Goal: Transaction & Acquisition: Book appointment/travel/reservation

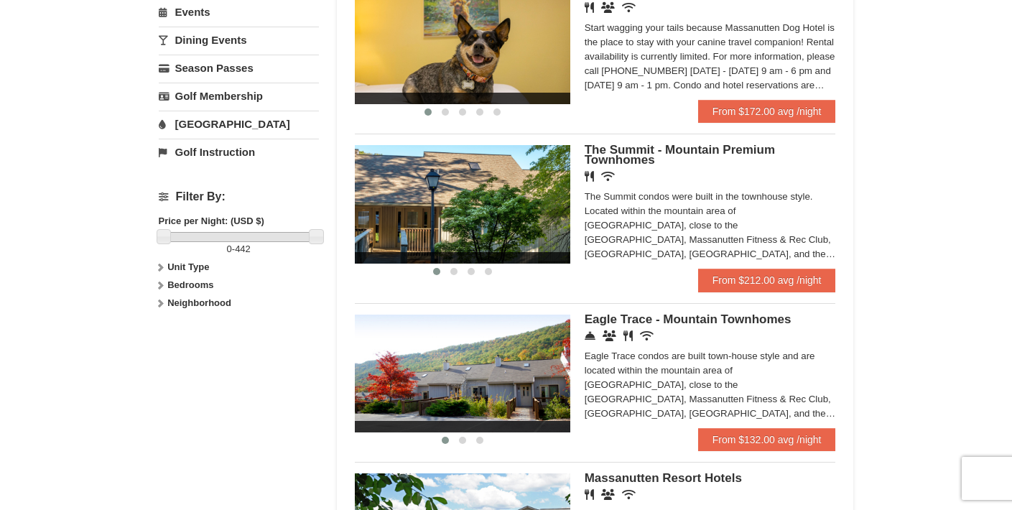
scroll to position [586, 0]
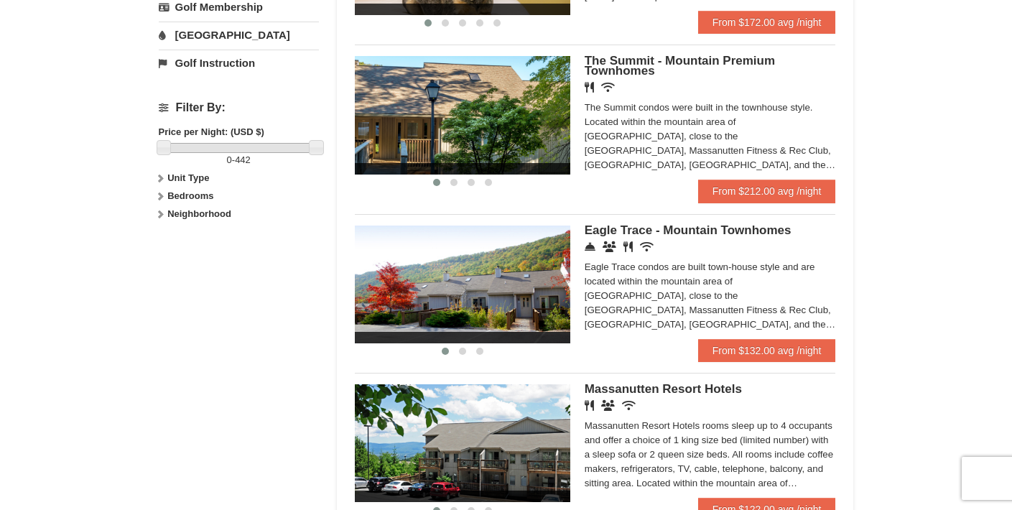
click at [182, 195] on strong "Bedrooms" at bounding box center [190, 195] width 46 height 11
click at [161, 244] on input "checkbox" at bounding box center [163, 244] width 9 height 9
checkbox input "true"
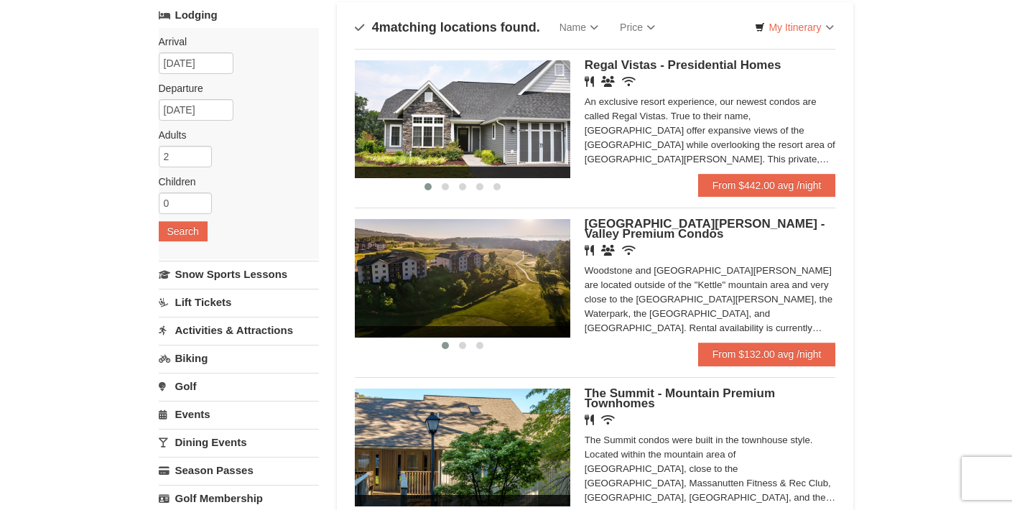
scroll to position [101, 0]
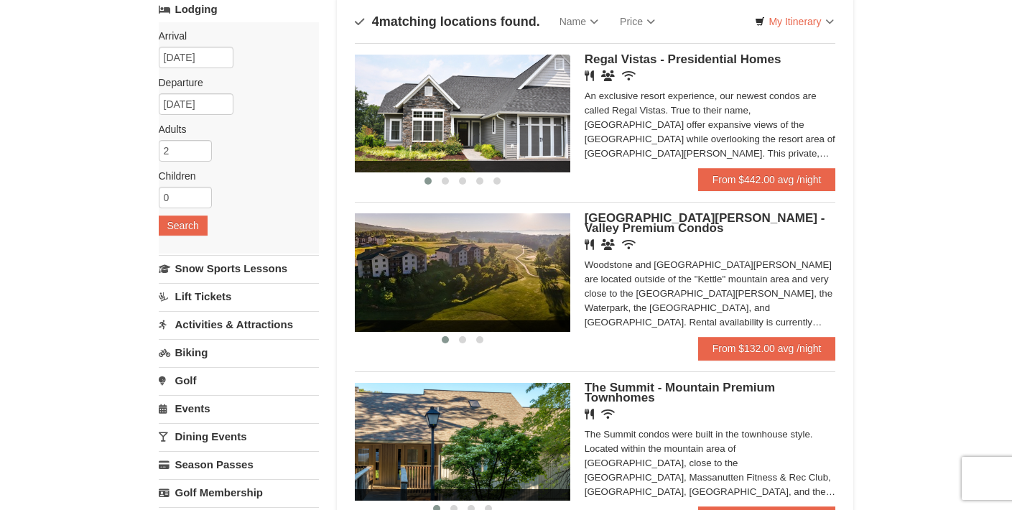
click at [729, 218] on span "[GEOGRAPHIC_DATA][PERSON_NAME] - Valley Premium Condos" at bounding box center [705, 223] width 241 height 24
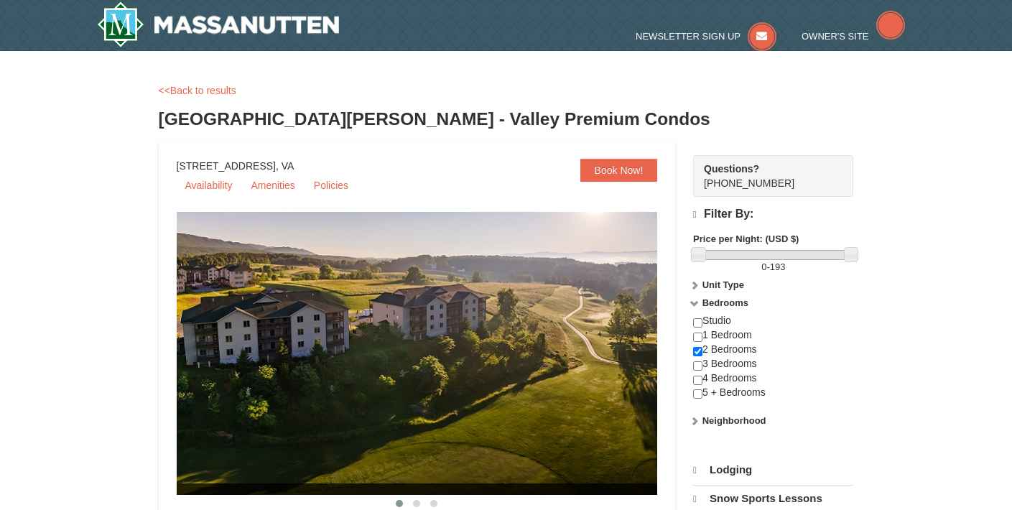
select select "10"
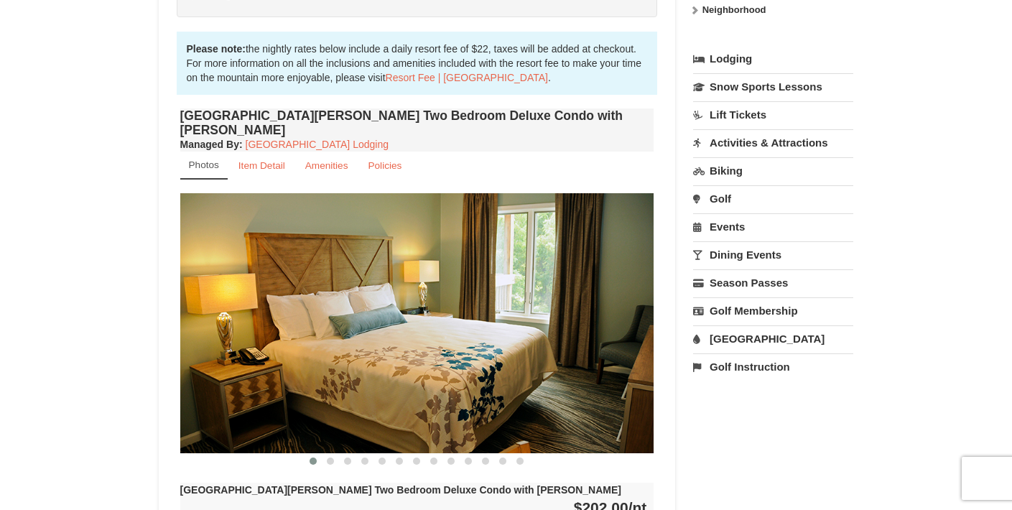
scroll to position [390, 0]
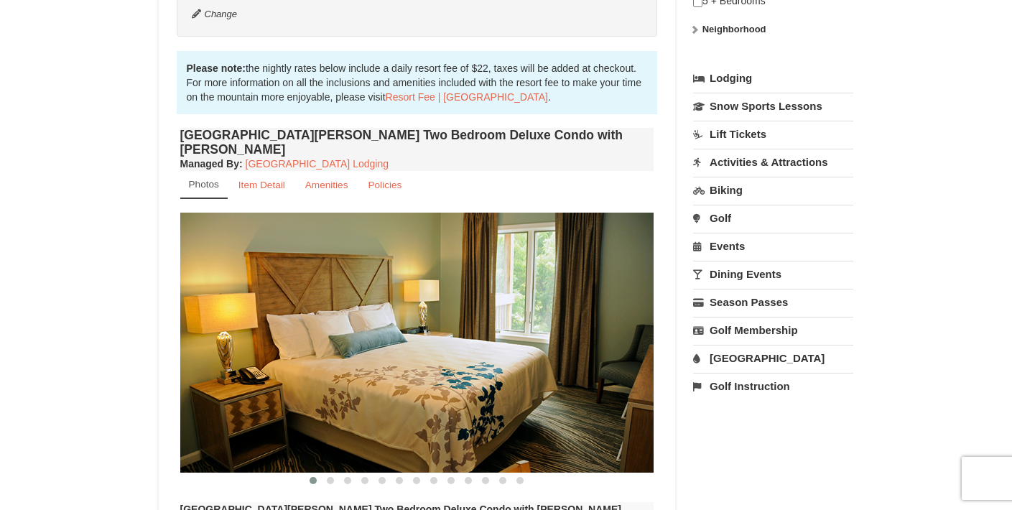
click at [619, 260] on img at bounding box center [417, 342] width 474 height 259
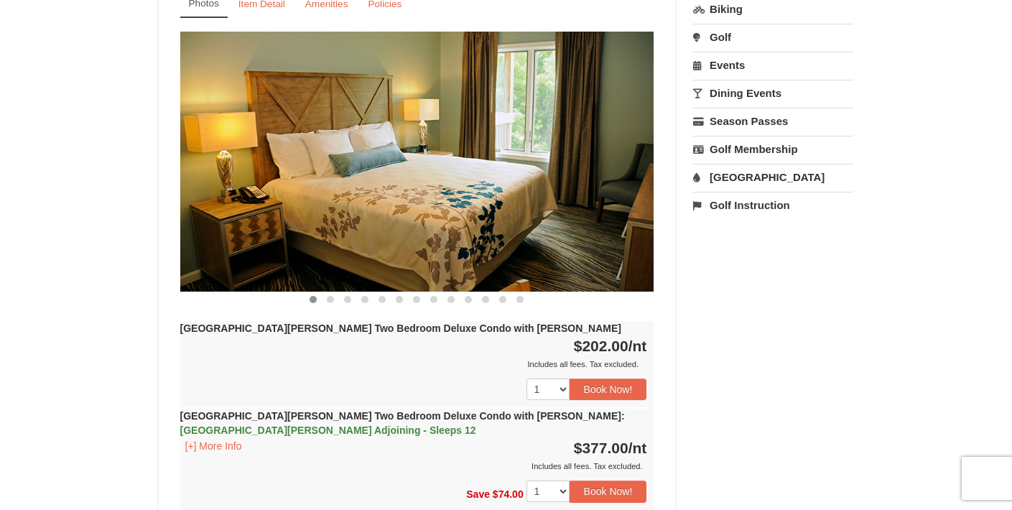
scroll to position [622, 0]
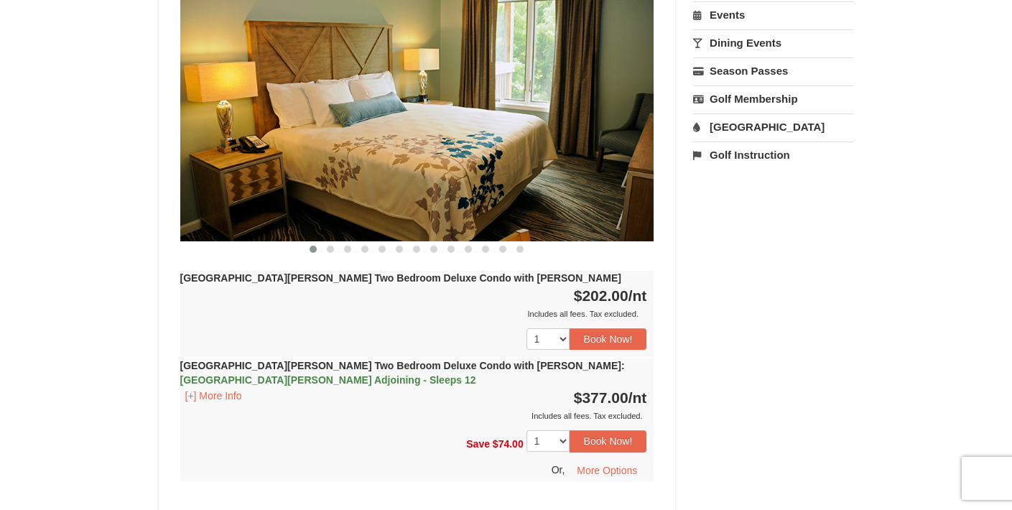
click at [617, 185] on img at bounding box center [417, 110] width 474 height 259
click at [332, 246] on span at bounding box center [330, 249] width 7 height 7
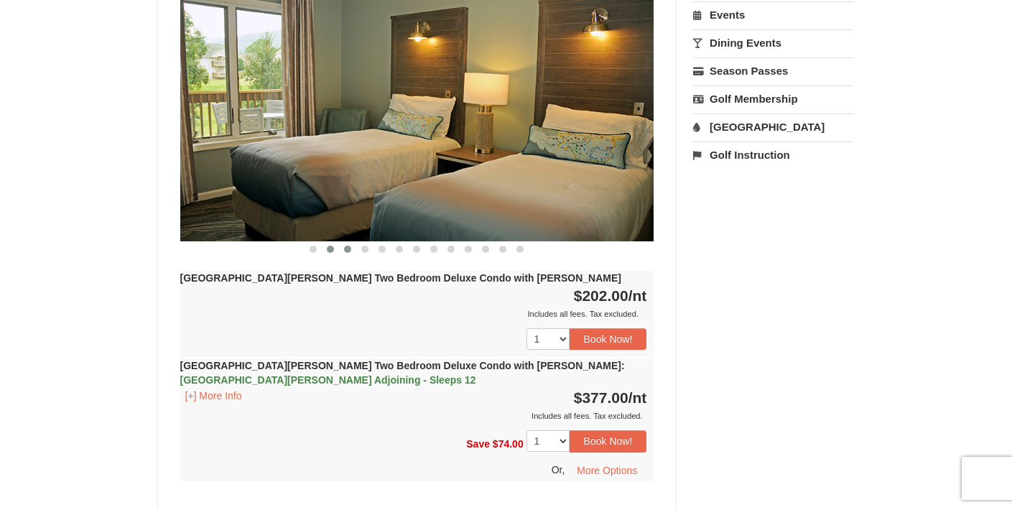
click at [346, 246] on span at bounding box center [347, 249] width 7 height 7
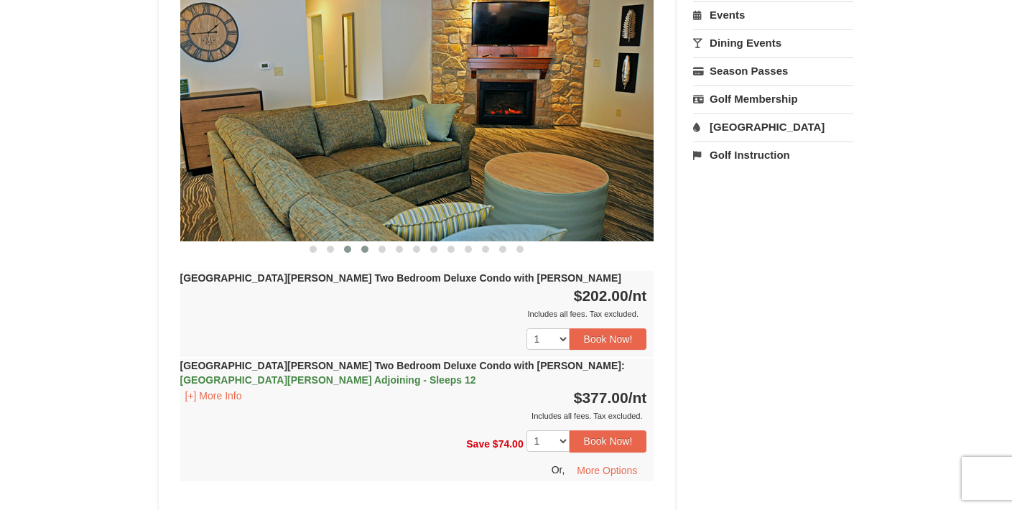
click at [364, 246] on span at bounding box center [364, 249] width 7 height 7
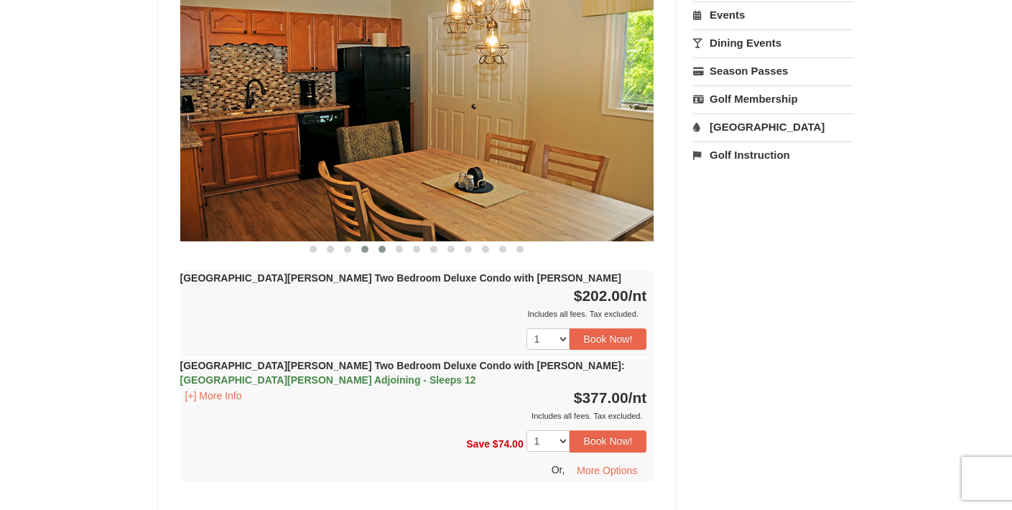
click at [383, 246] on span at bounding box center [382, 249] width 7 height 7
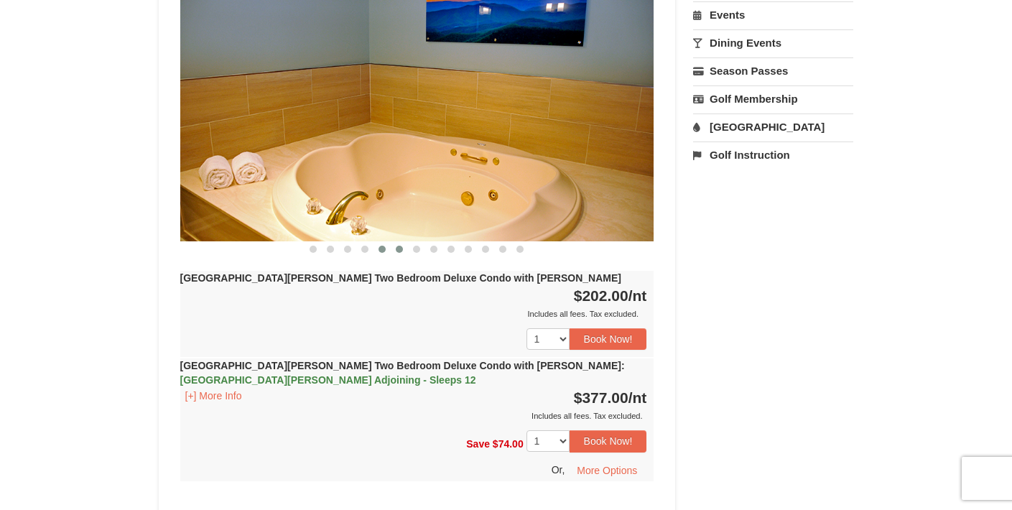
click at [402, 246] on span at bounding box center [399, 249] width 7 height 7
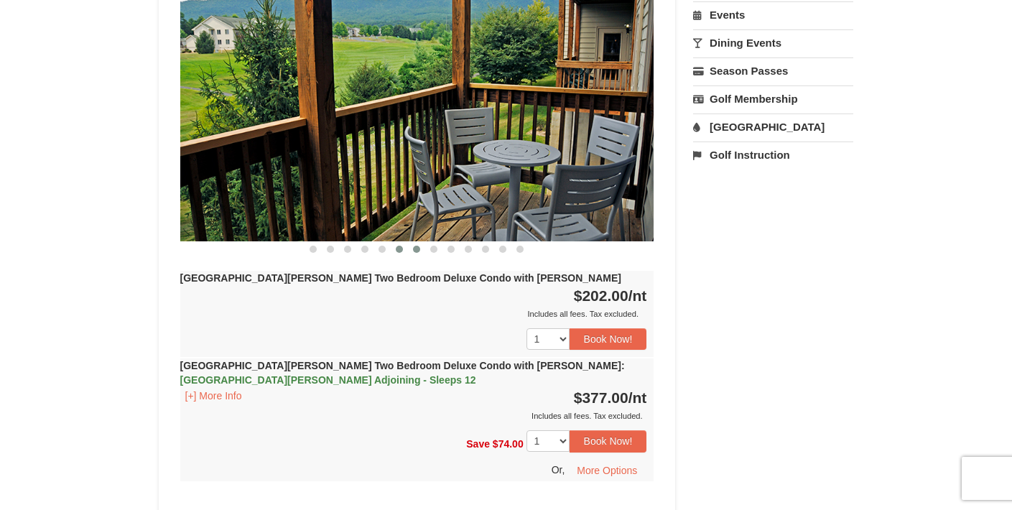
click at [413, 246] on span at bounding box center [416, 249] width 7 height 7
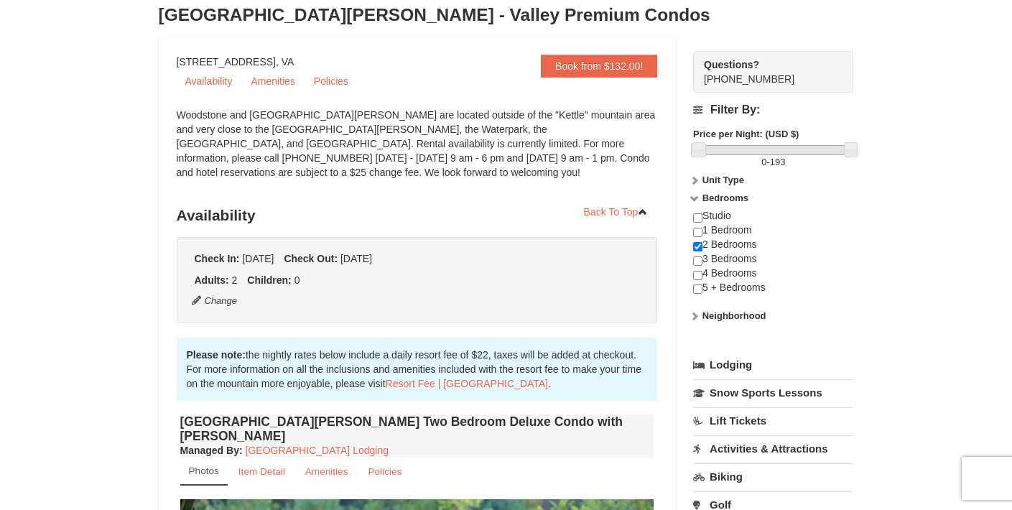
scroll to position [0, 0]
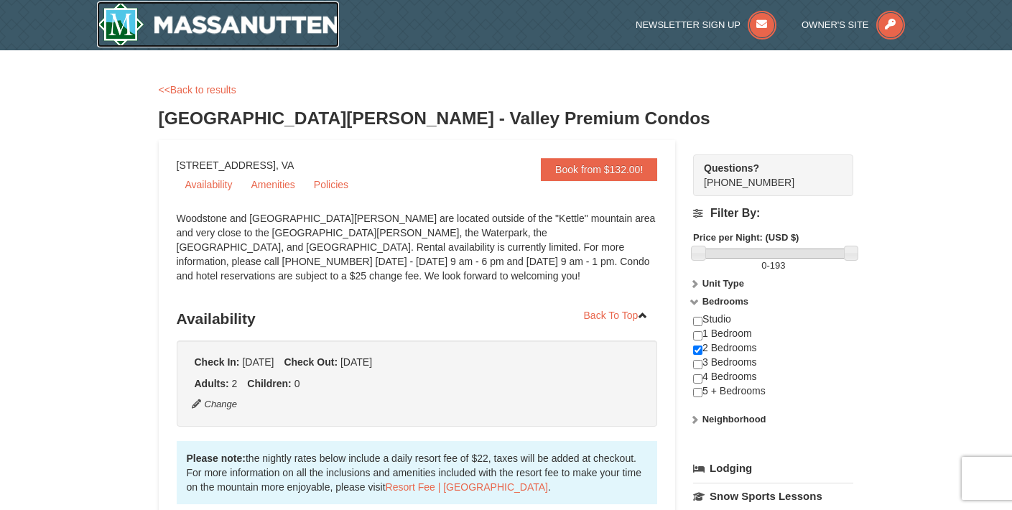
click at [216, 25] on img at bounding box center [218, 24] width 243 height 46
